Goal: Navigation & Orientation: Find specific page/section

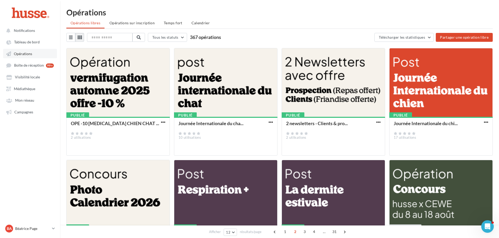
click at [29, 56] on span "Opérations" at bounding box center [23, 53] width 18 height 4
click at [30, 43] on span "Tableau de bord" at bounding box center [27, 42] width 26 height 4
